Goal: Information Seeking & Learning: Learn about a topic

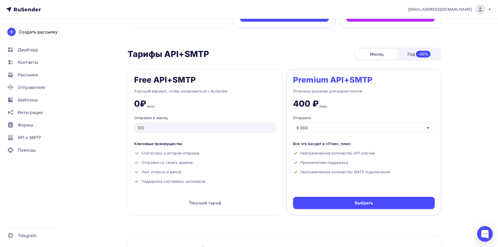
scroll to position [183, 0]
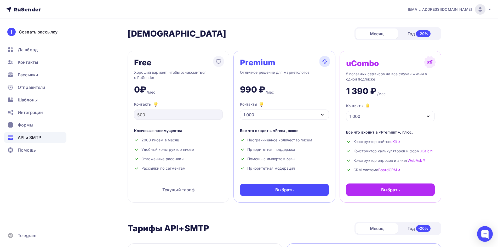
click at [31, 140] on span "API и SMTP" at bounding box center [29, 137] width 23 height 6
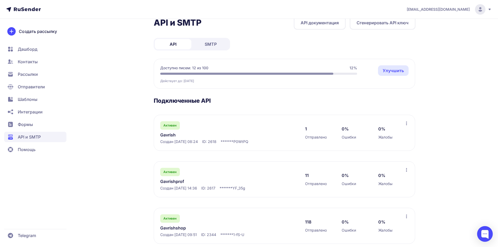
scroll to position [21, 0]
